Goal: Information Seeking & Learning: Understand process/instructions

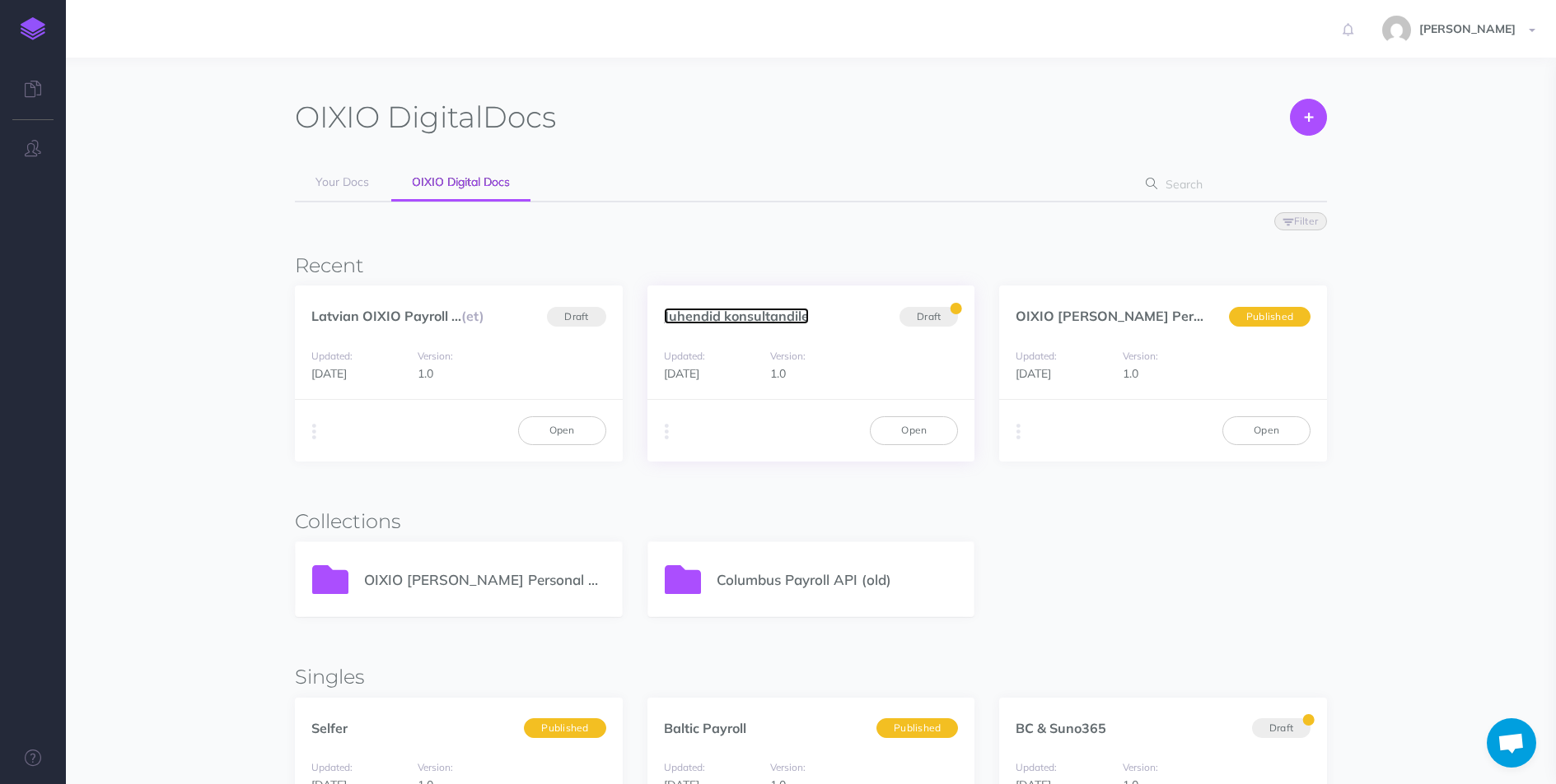
click at [737, 318] on link "Juhendid konsultandile" at bounding box center [736, 316] width 145 height 17
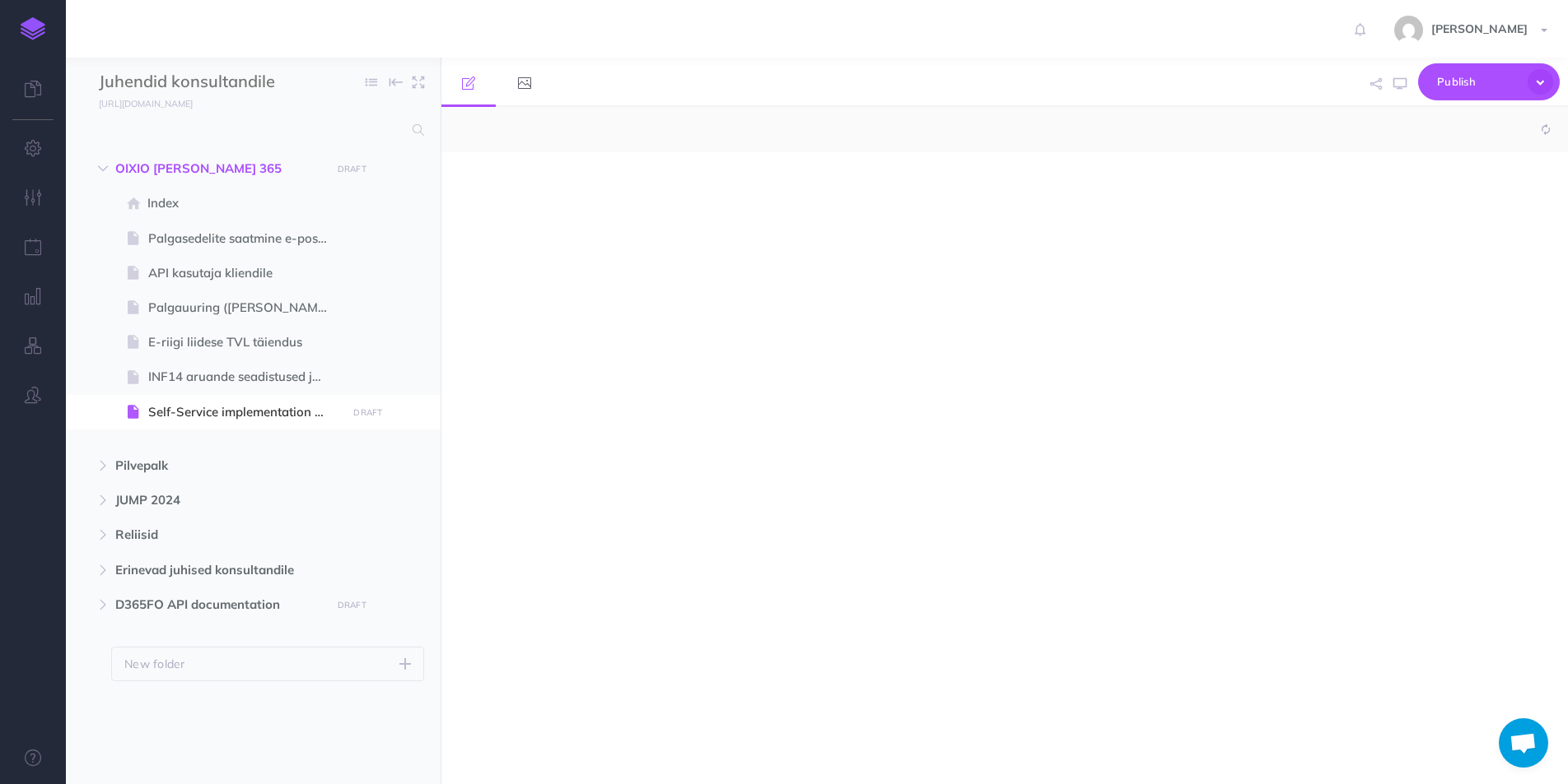
select select "null"
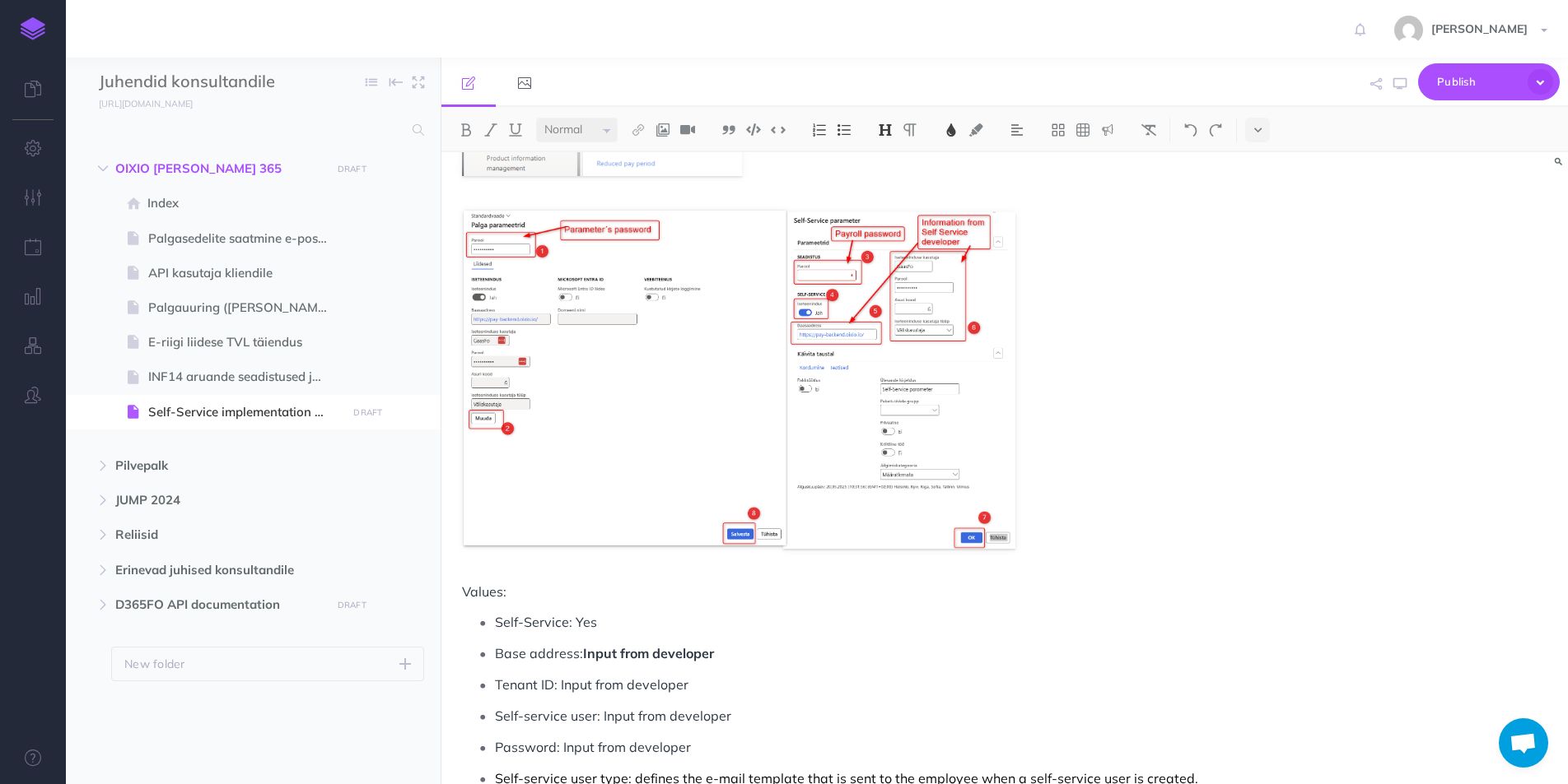
scroll to position [988, 0]
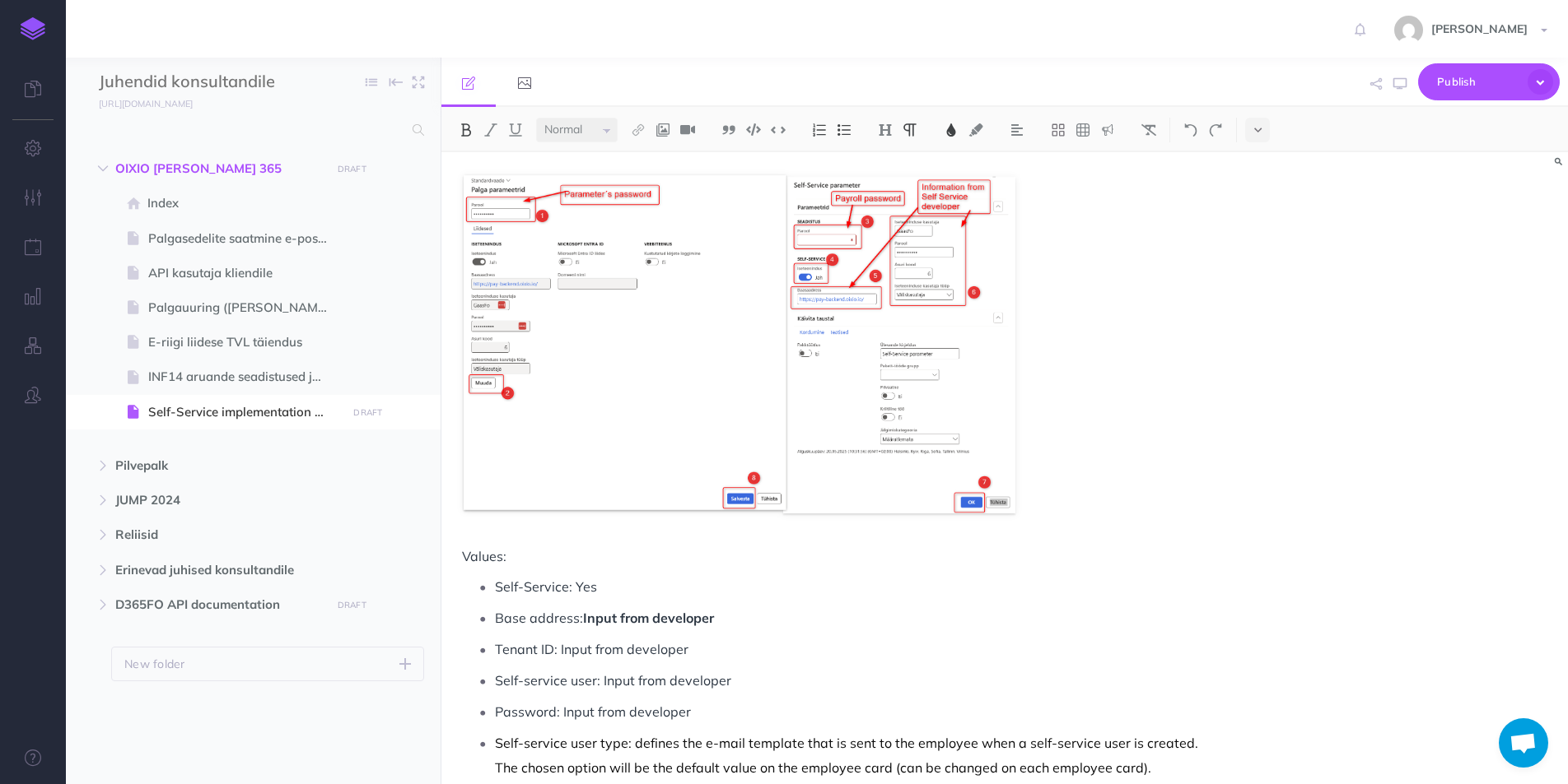
click at [730, 622] on p "Base address: Input from developer" at bounding box center [852, 618] width 714 height 25
click at [845, 622] on p "Base address: Input from developer NB! make sure that https://" at bounding box center [852, 618] width 714 height 25
click at [931, 618] on p "Base address: Input from developer NB! make sure that " https://" at bounding box center [852, 618] width 714 height 25
click at [947, 618] on p "Base address: Input from developer NB! make sure that " https://" is" at bounding box center [852, 618] width 714 height 25
click at [1155, 615] on p "Base address: Input from developer NB! make sure that " https://" is adde to ba…" at bounding box center [852, 618] width 714 height 25
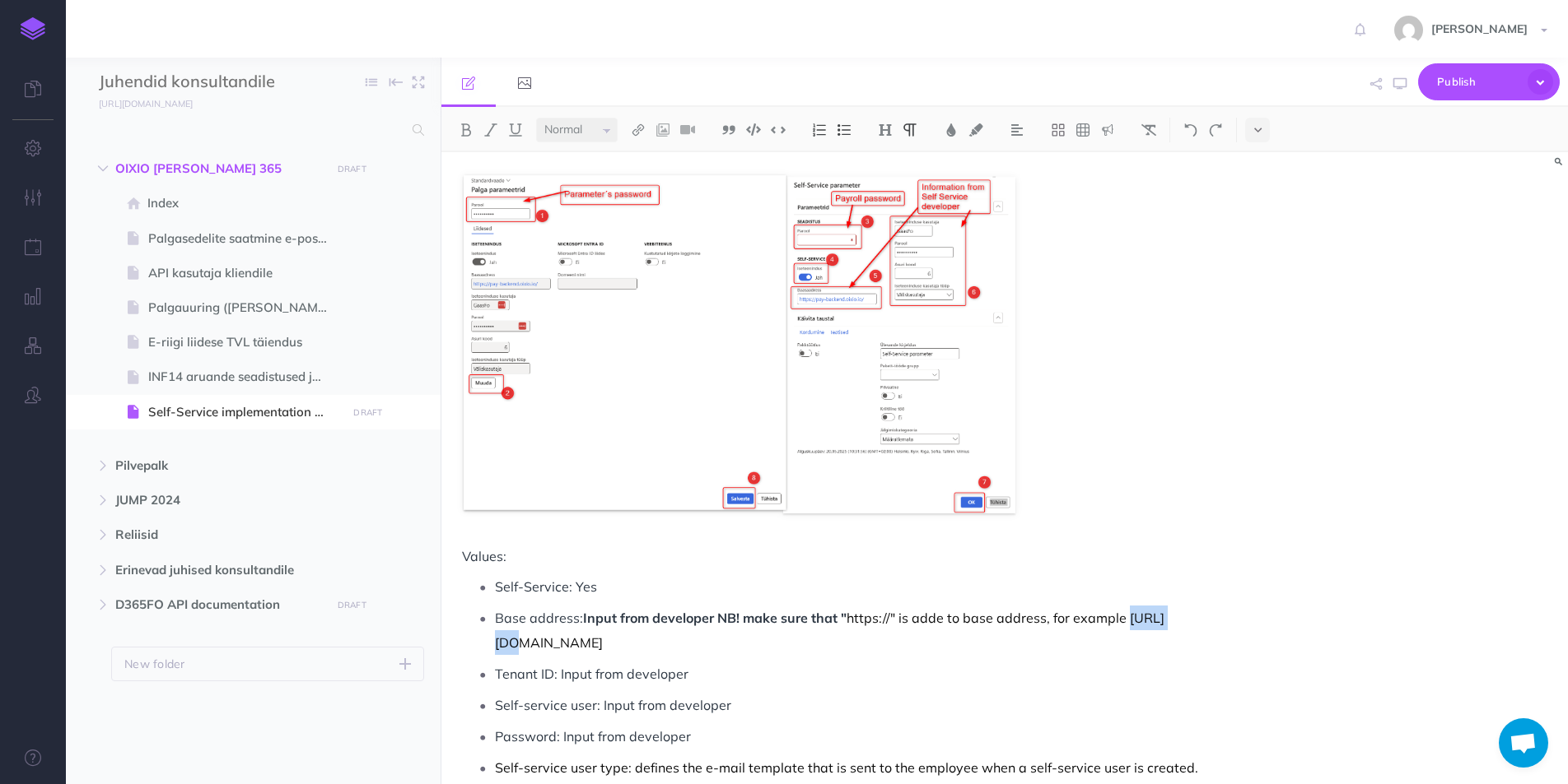
drag, startPoint x: 1128, startPoint y: 618, endPoint x: 1169, endPoint y: 614, distance: 41.2
click at [1169, 614] on p "Base address: Input from developer NB! make sure that " https://" is adde to ba…" at bounding box center [852, 631] width 714 height 50
click at [465, 131] on img at bounding box center [466, 130] width 15 height 13
drag, startPoint x: 836, startPoint y: 618, endPoint x: 750, endPoint y: 617, distance: 86.0
click at [750, 617] on span "Input from developer NB! make sure that "" at bounding box center [715, 618] width 264 height 17
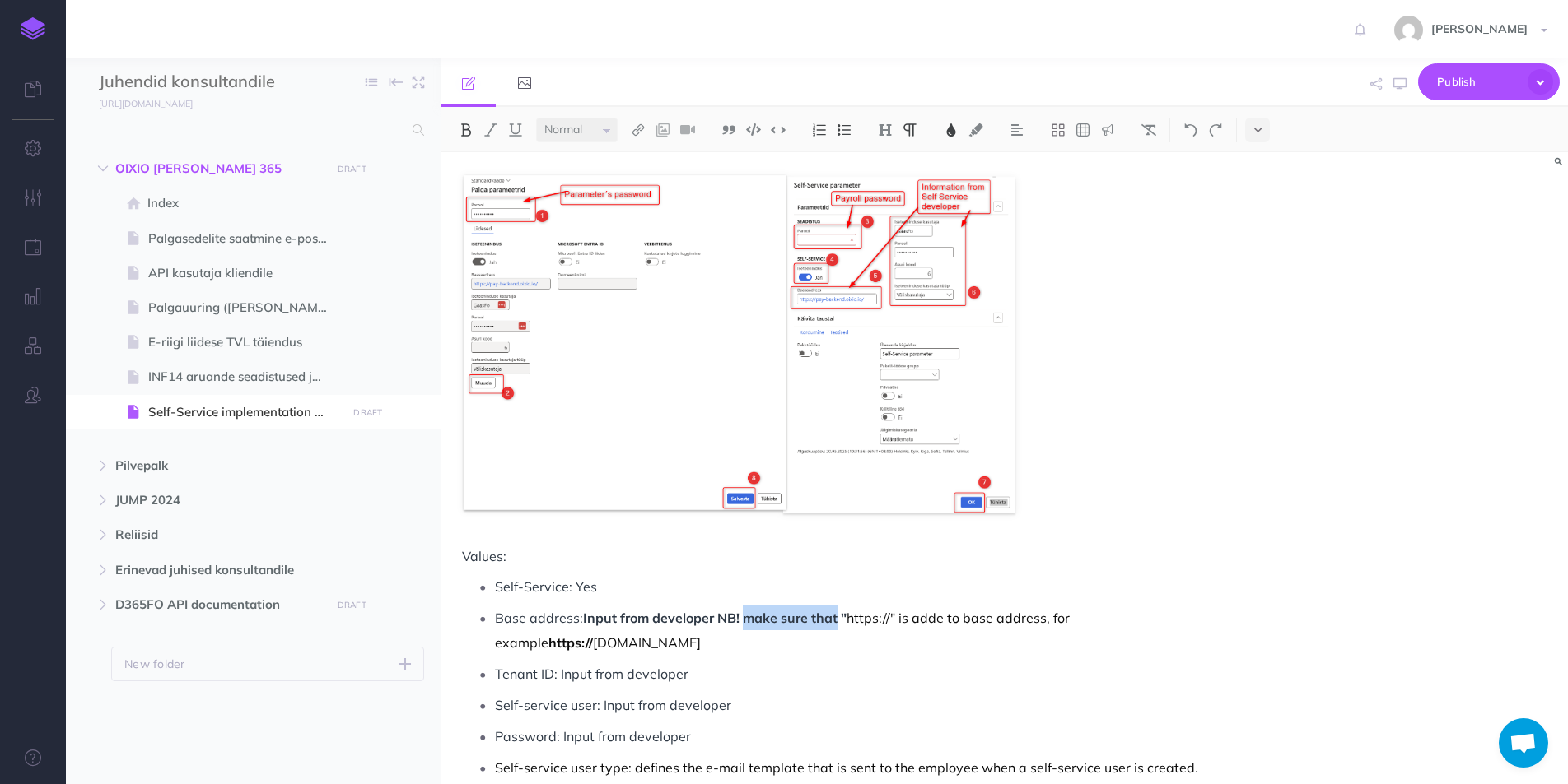
click at [465, 126] on img at bounding box center [466, 130] width 15 height 13
click at [762, 624] on span "make sure that" at bounding box center [785, 618] width 92 height 17
click at [756, 617] on span "make sure that" at bounding box center [785, 618] width 92 height 17
click at [718, 620] on span "Input from developer NB!" at bounding box center [662, 618] width 157 height 17
drag, startPoint x: 730, startPoint y: 616, endPoint x: 747, endPoint y: 616, distance: 17.0
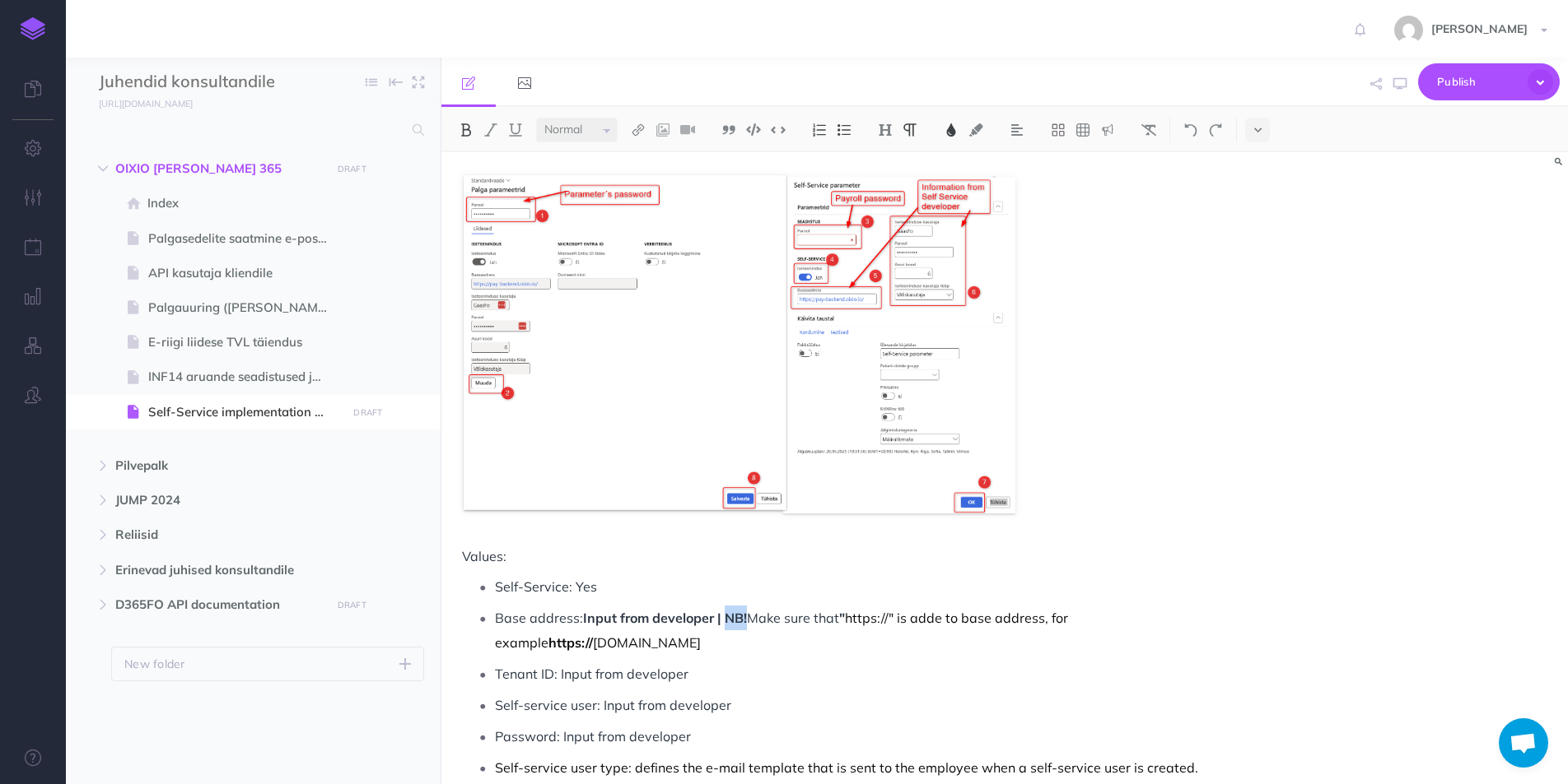
click at [747, 616] on span "Input from developer | NB!" at bounding box center [666, 618] width 164 height 17
click at [787, 638] on p "Base address: Input from developer | NB! Make sure that " https://" is adde to …" at bounding box center [852, 631] width 714 height 50
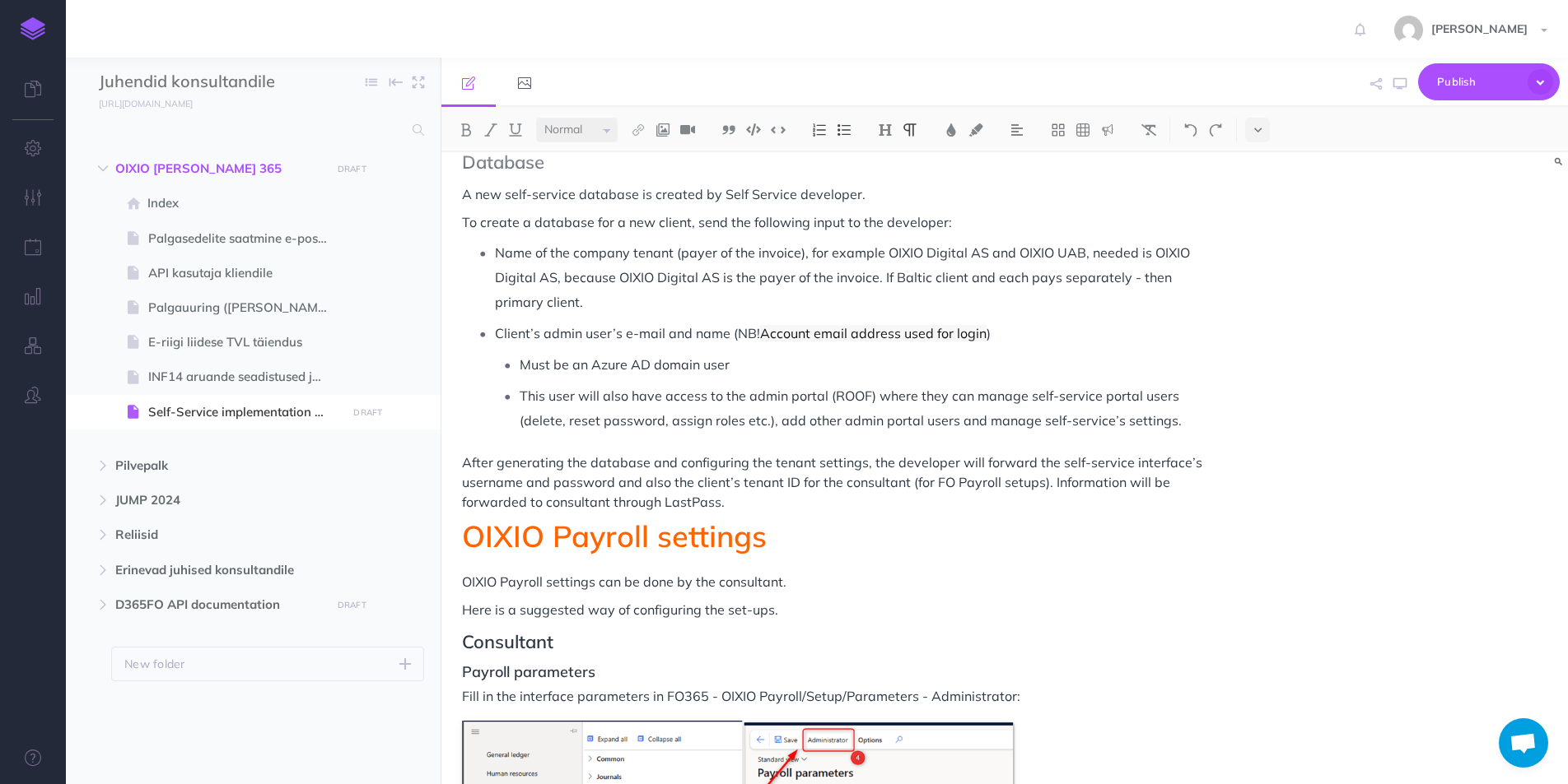
scroll to position [0, 0]
